Goal: Communication & Community: Answer question/provide support

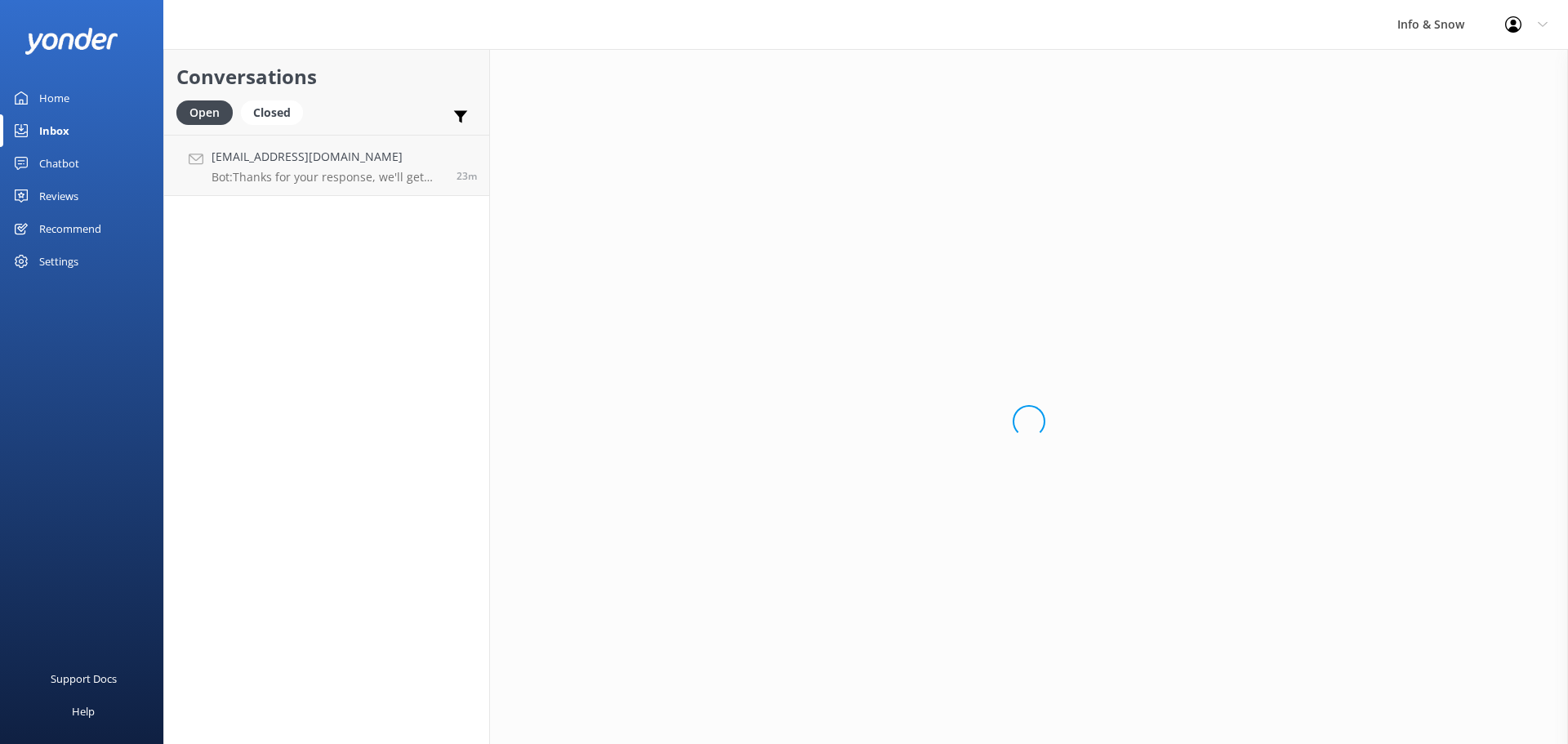
click at [51, 103] on div "Home" at bounding box center [54, 98] width 30 height 32
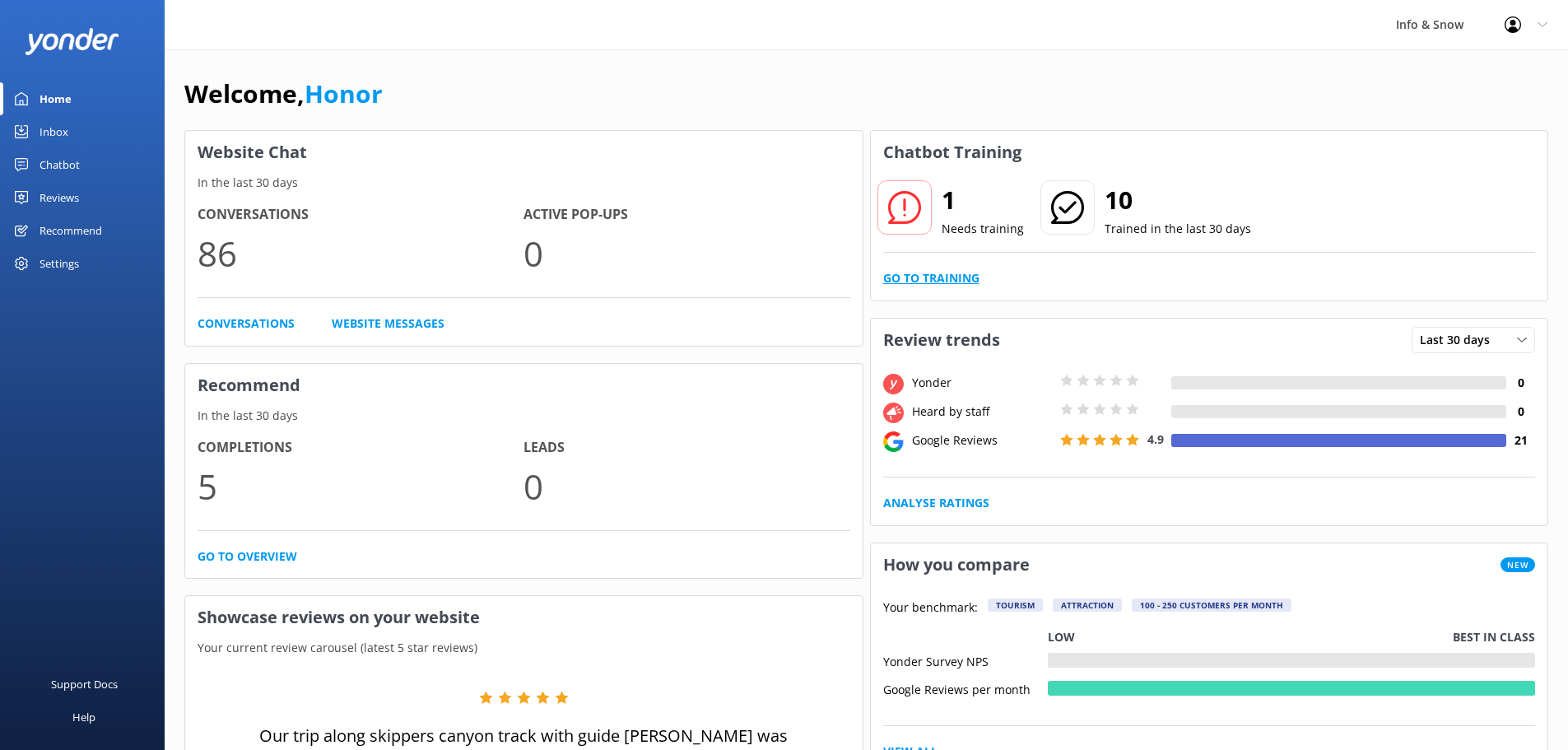
click at [912, 274] on link "Go to Training" at bounding box center [931, 278] width 96 height 18
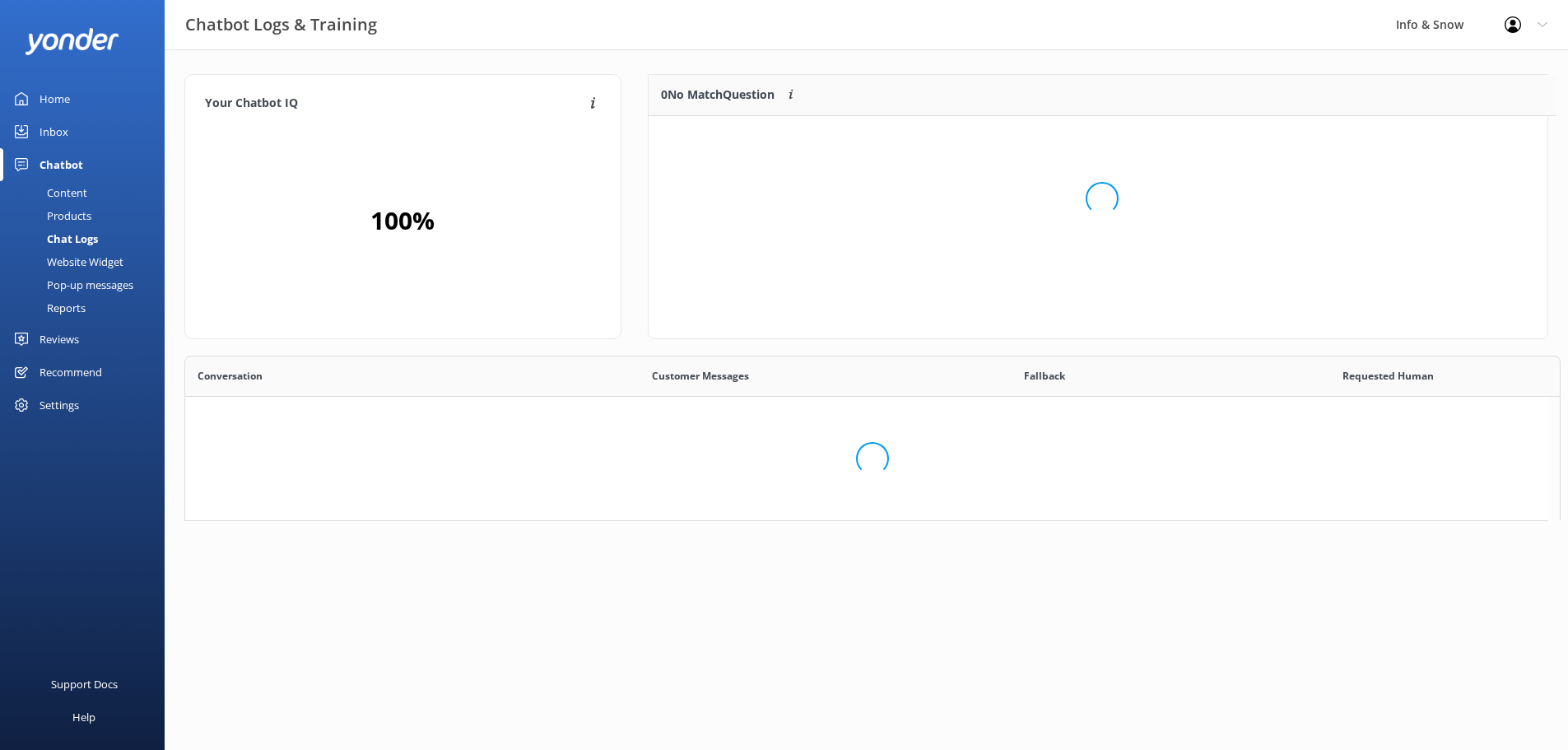
scroll to position [71, 887]
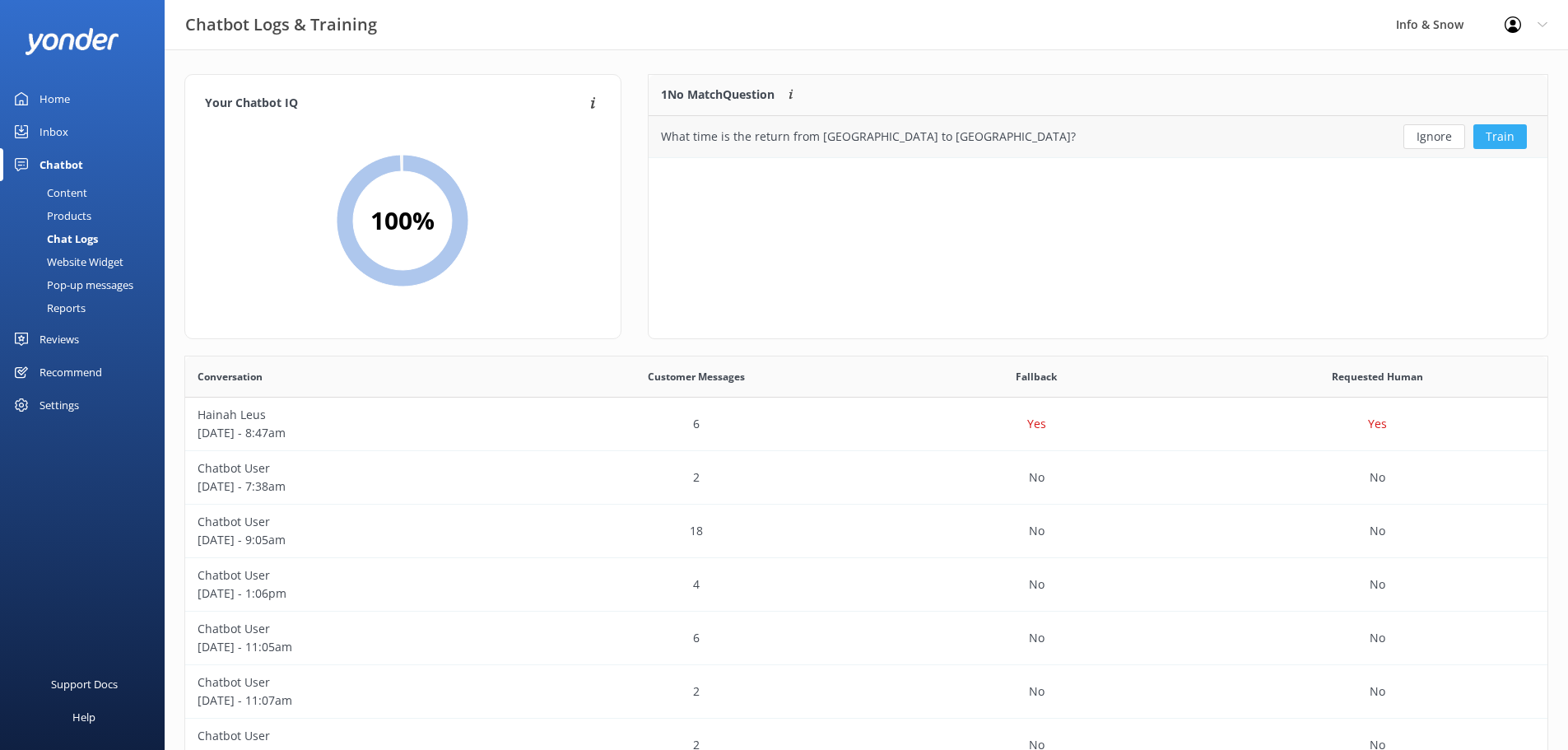
click at [1488, 138] on button "Train" at bounding box center [1500, 136] width 53 height 25
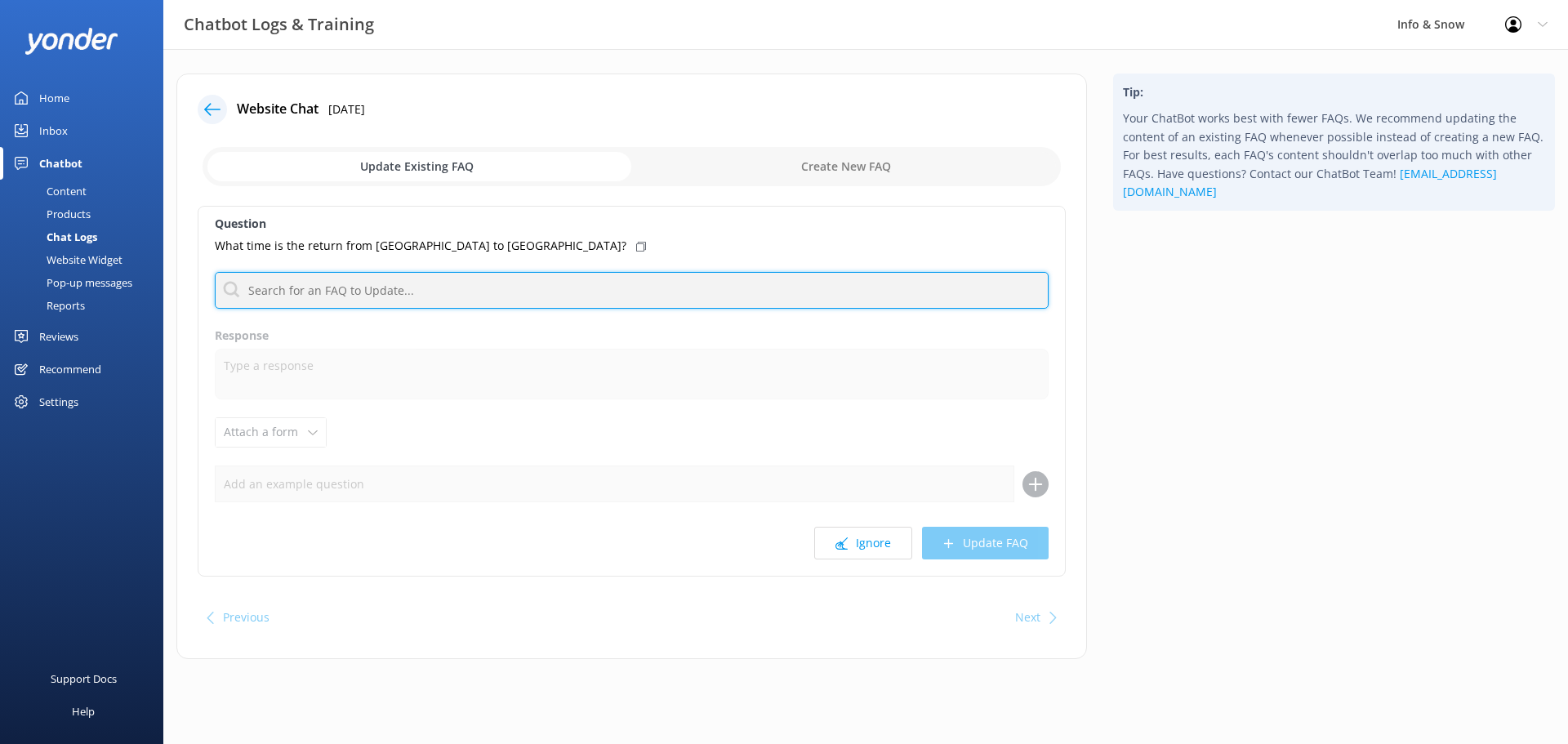
click at [418, 302] on input "text" at bounding box center [632, 290] width 834 height 37
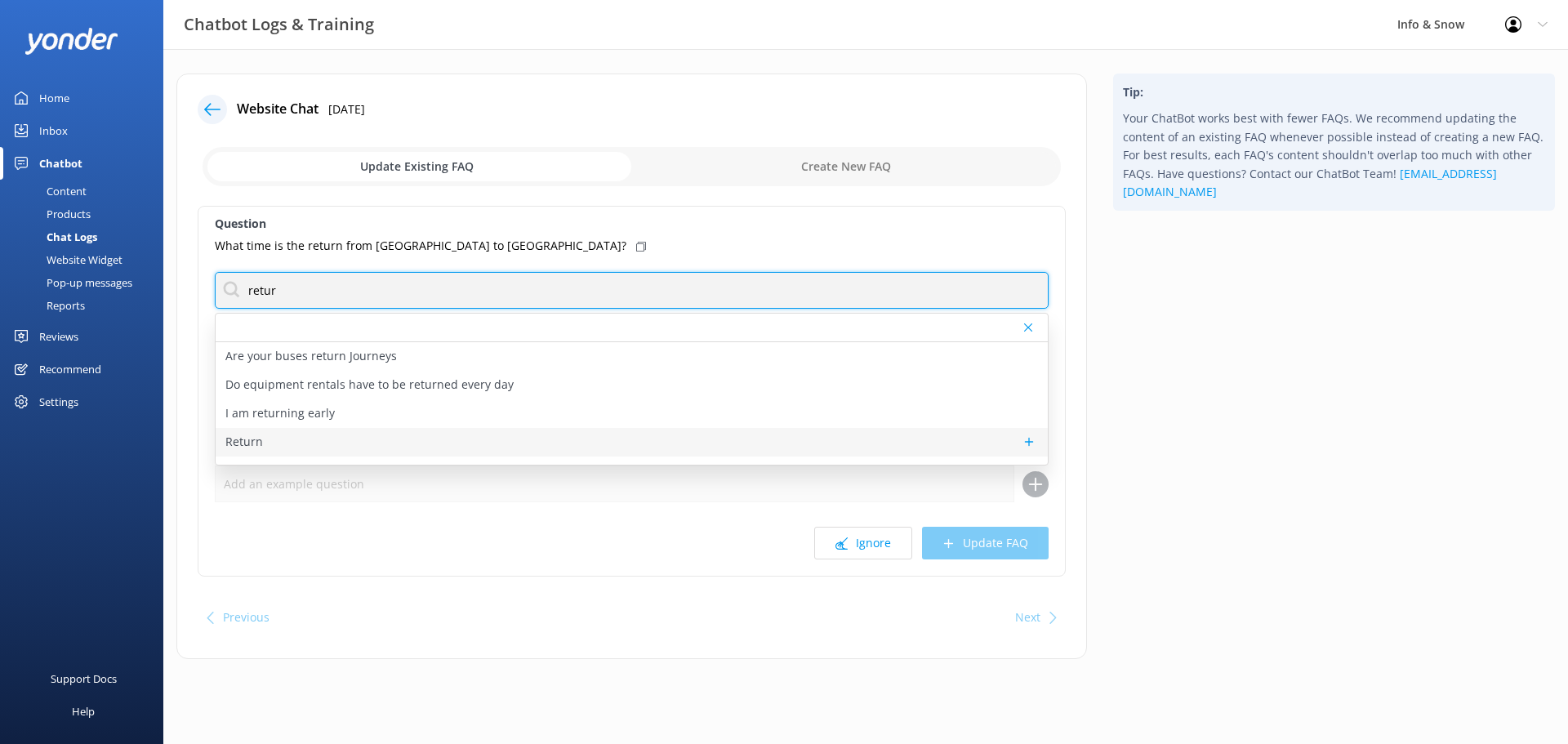
type input "retur"
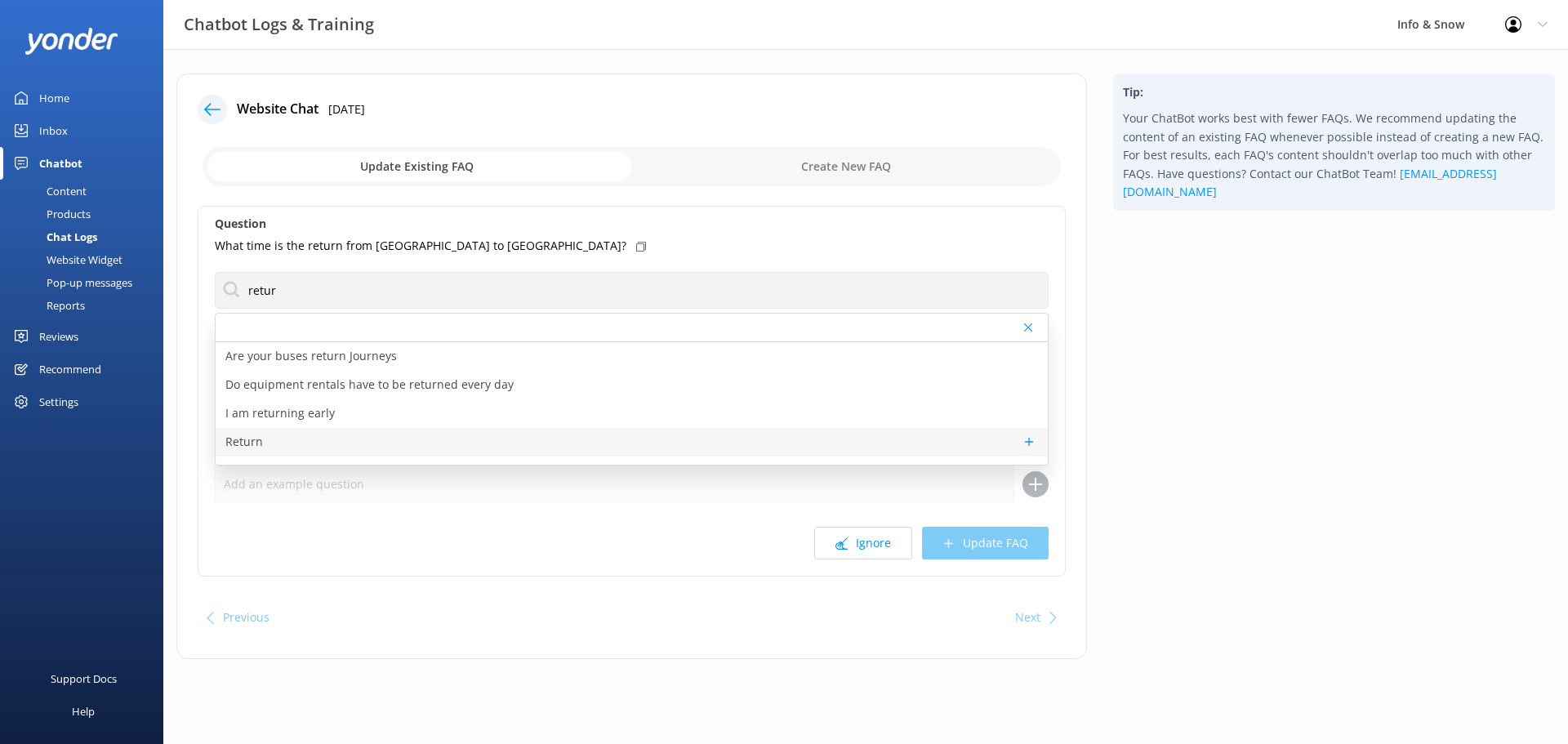
click at [242, 436] on p "Return" at bounding box center [244, 441] width 37 height 18
type textarea "All of our buses are return journey's. For Queenstown buses, check out the bus …"
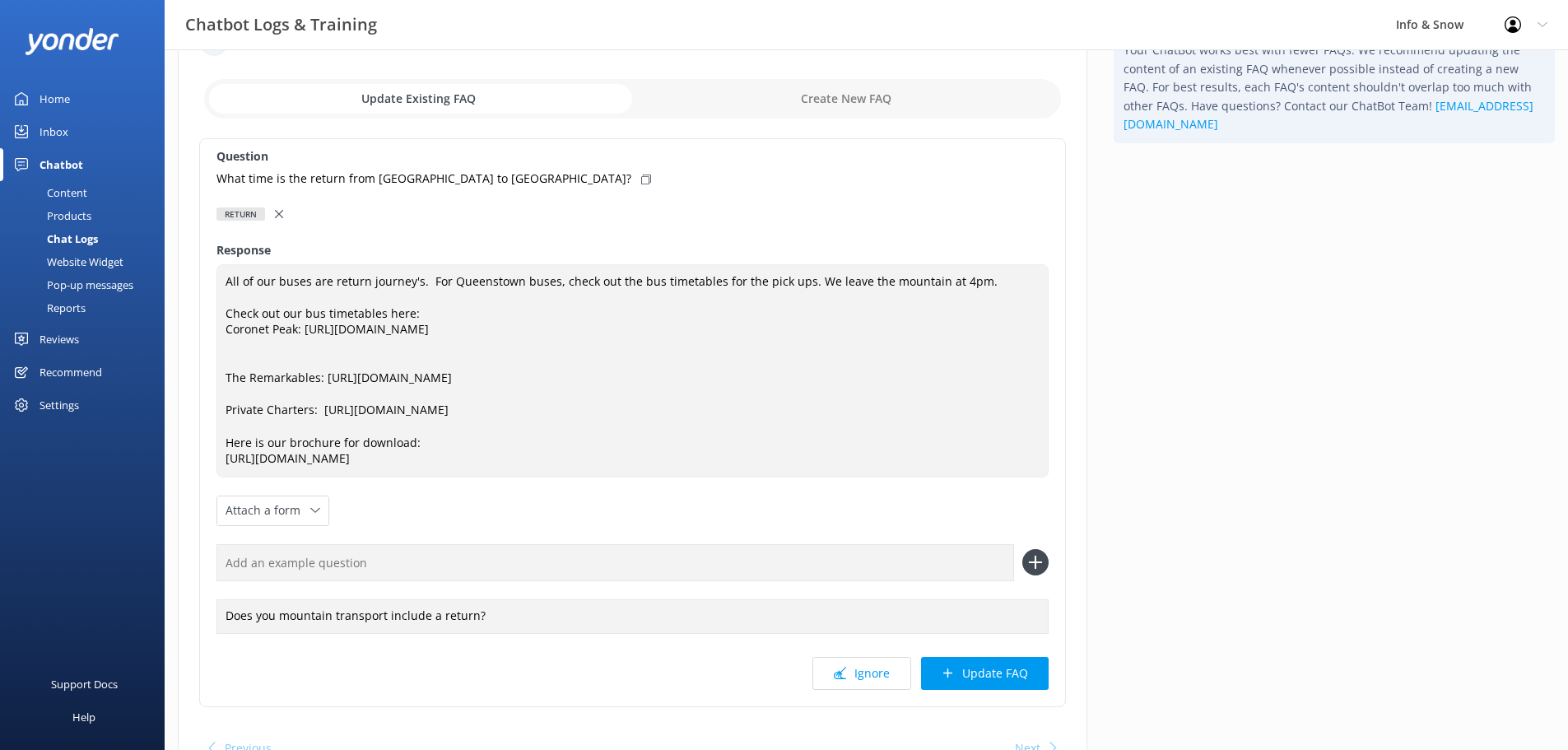
scroll to position [158, 0]
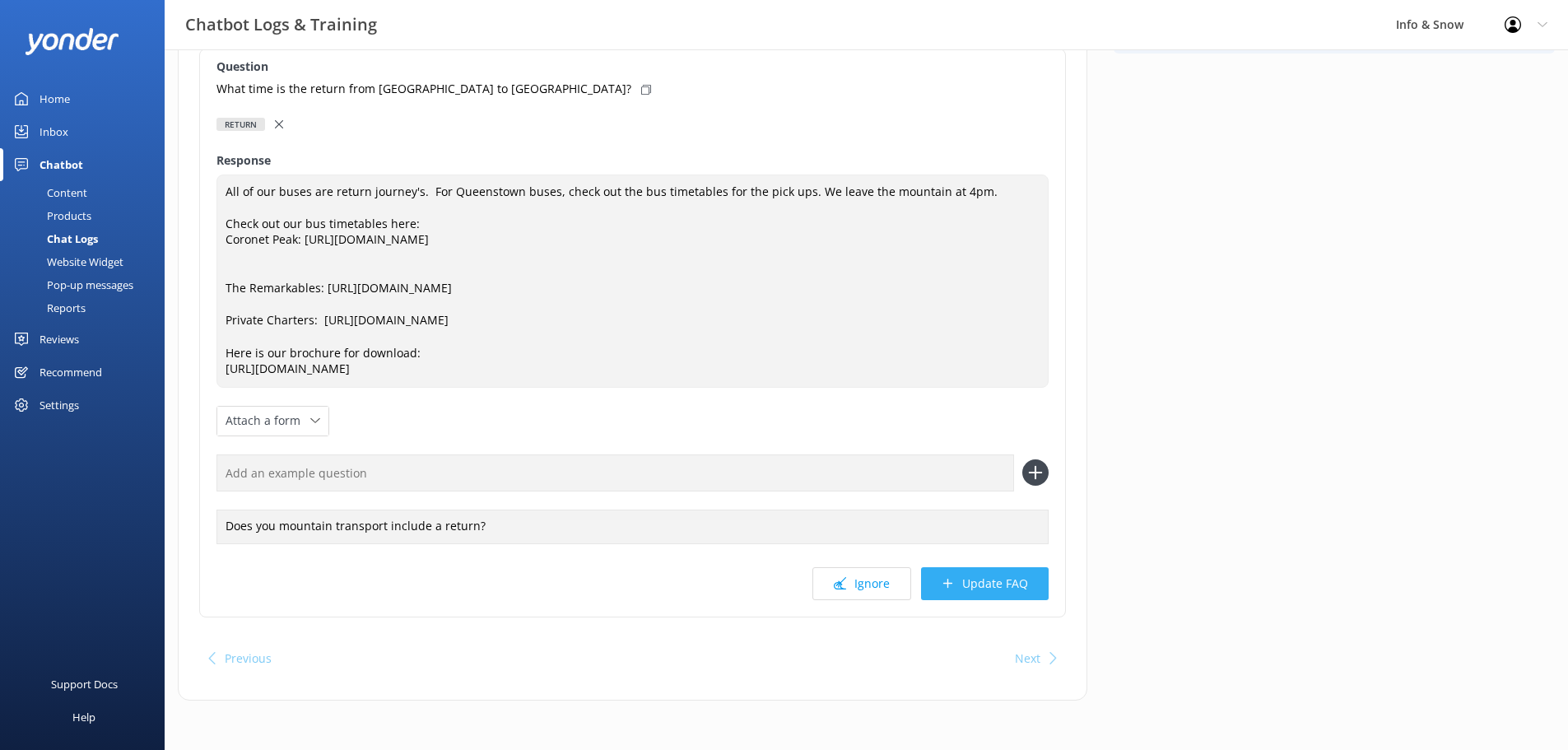
click at [995, 576] on button "Update FAQ" at bounding box center [985, 583] width 128 height 32
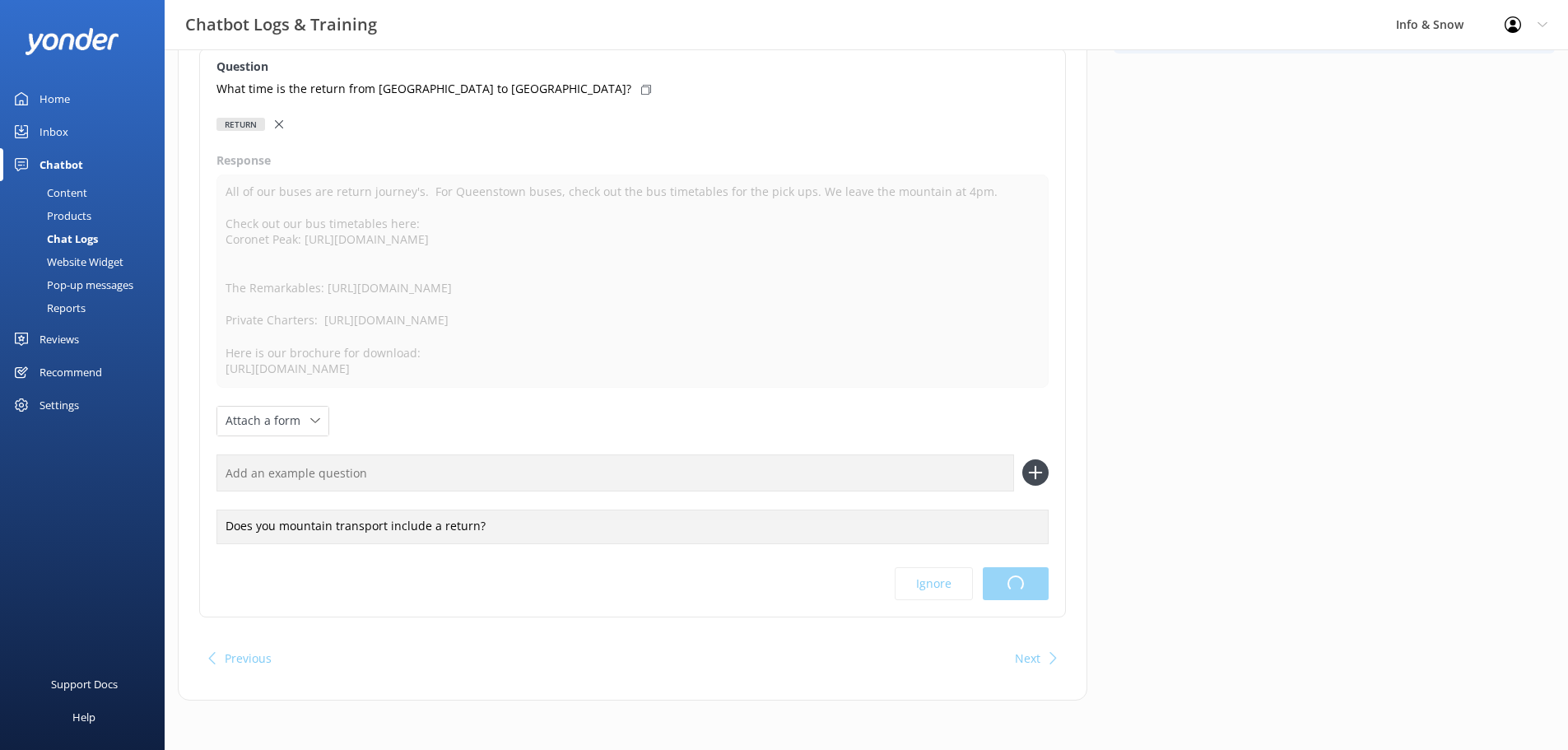
scroll to position [0, 0]
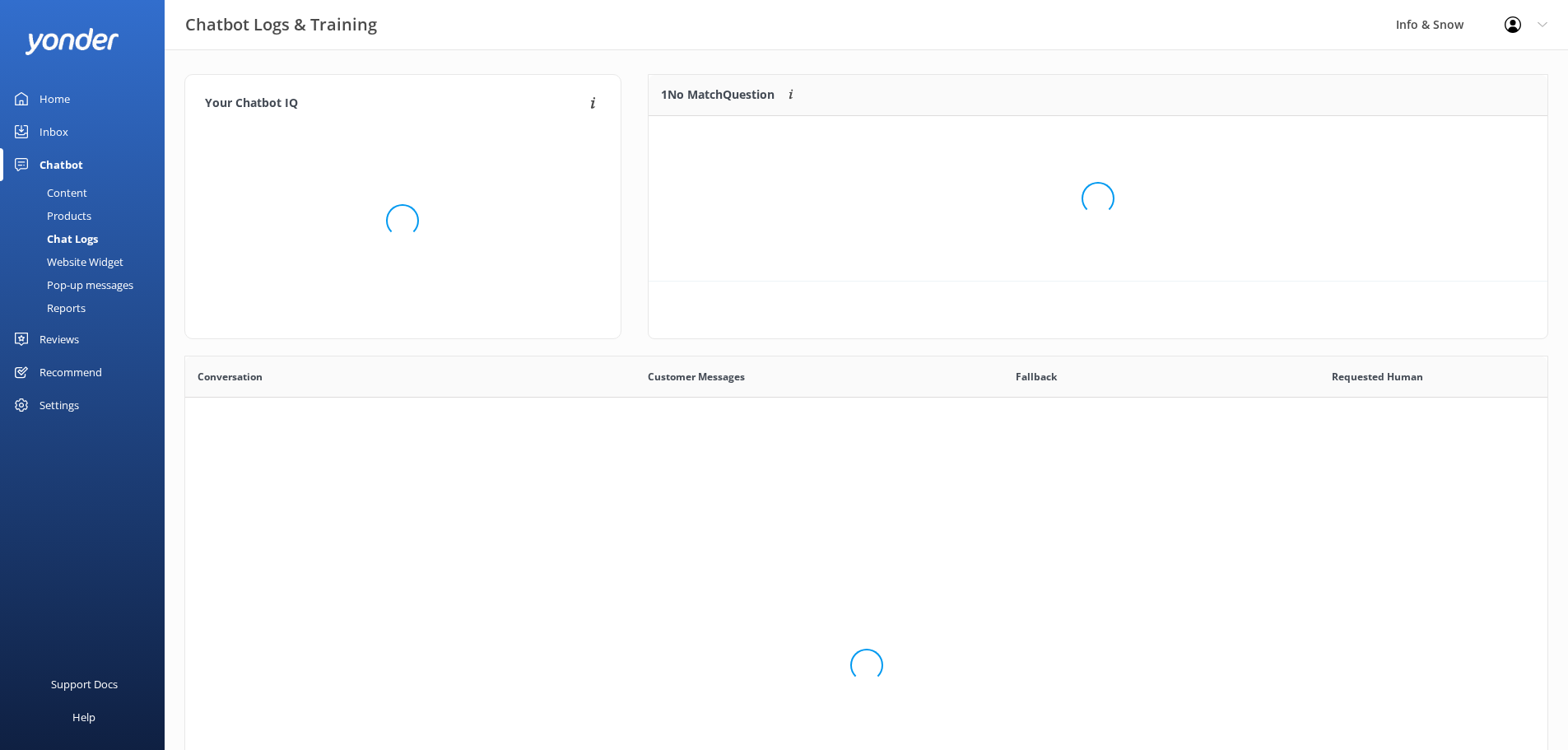
scroll to position [194, 887]
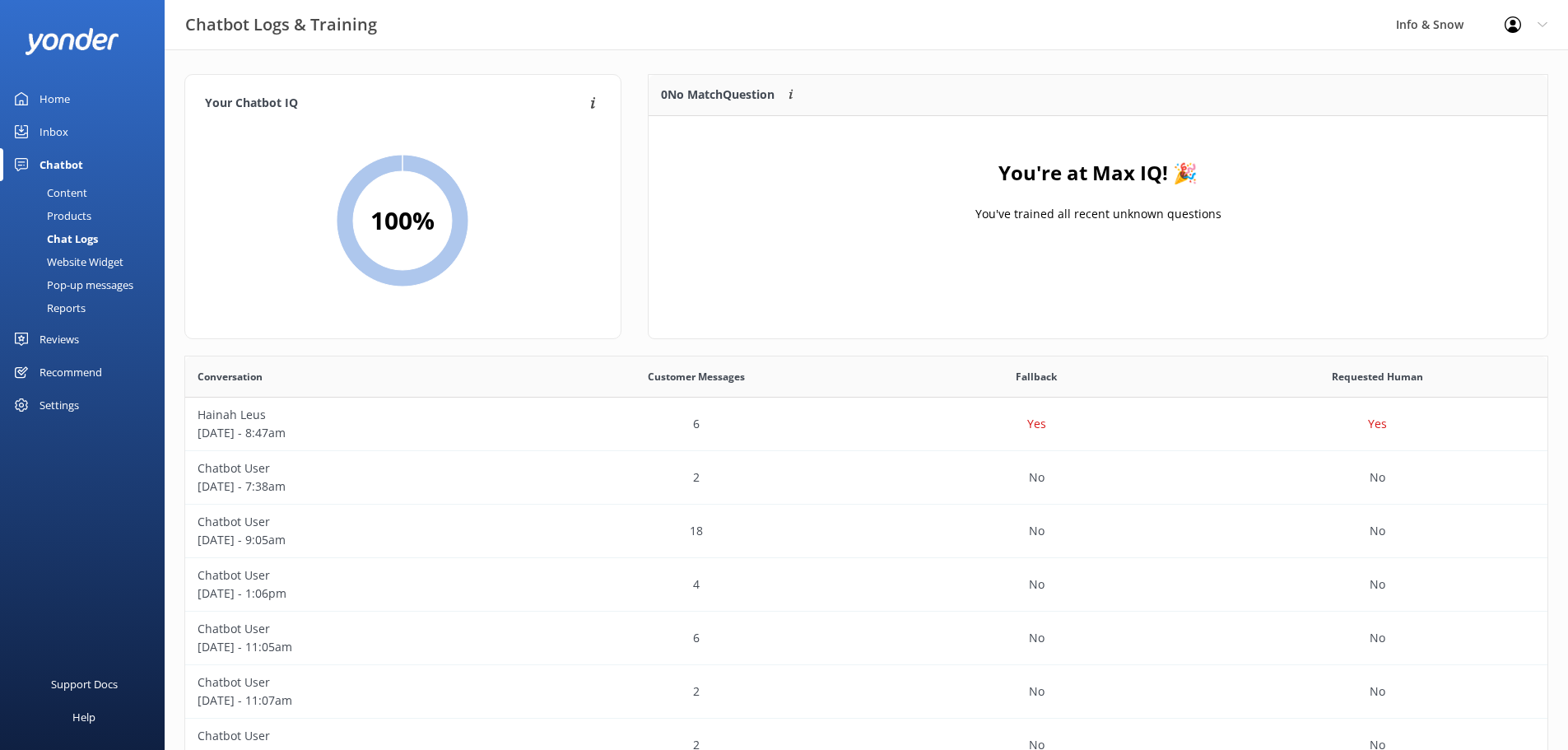
click at [58, 98] on div "Home" at bounding box center [54, 98] width 31 height 32
